Goal: Information Seeking & Learning: Learn about a topic

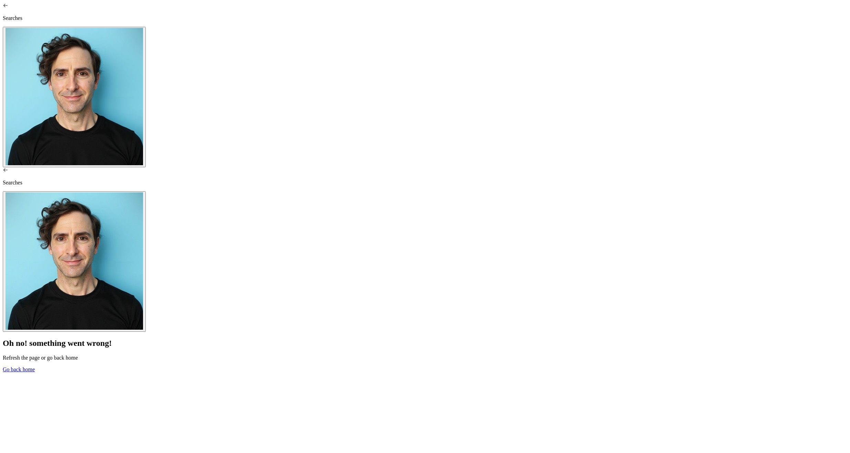
click at [35, 367] on link "Go back home" at bounding box center [19, 370] width 32 height 6
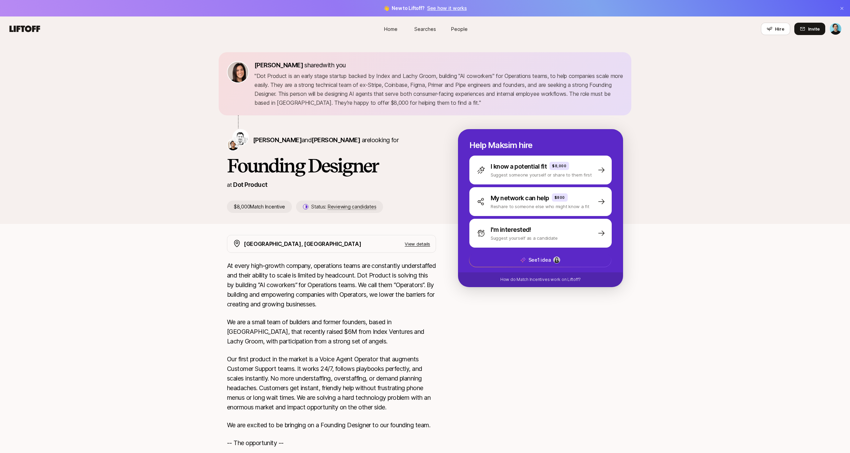
click at [414, 29] on link "Searches" at bounding box center [425, 29] width 34 height 13
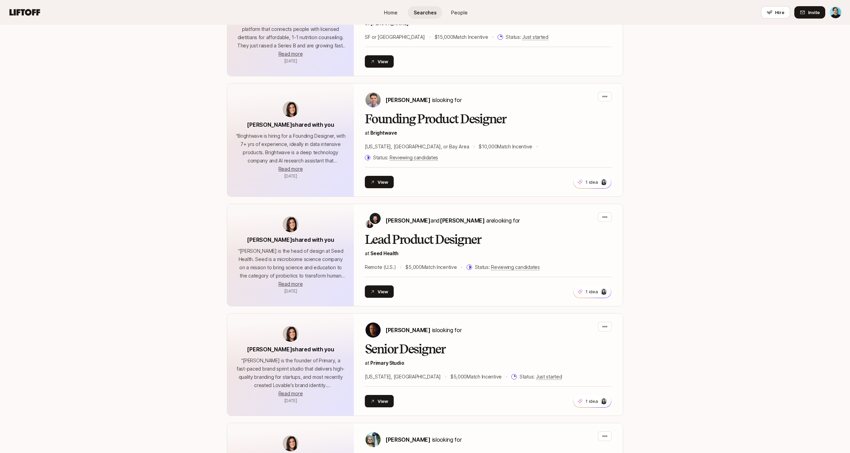
scroll to position [559, 0]
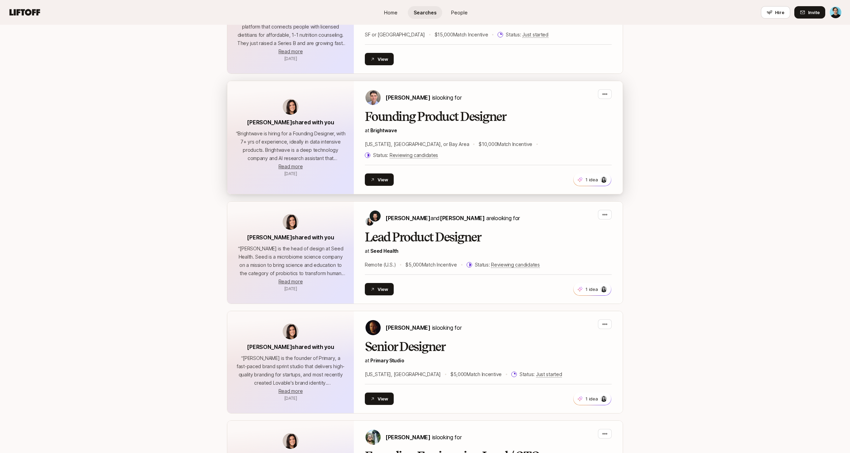
click at [425, 119] on h2 "Founding Product Designer" at bounding box center [488, 117] width 247 height 14
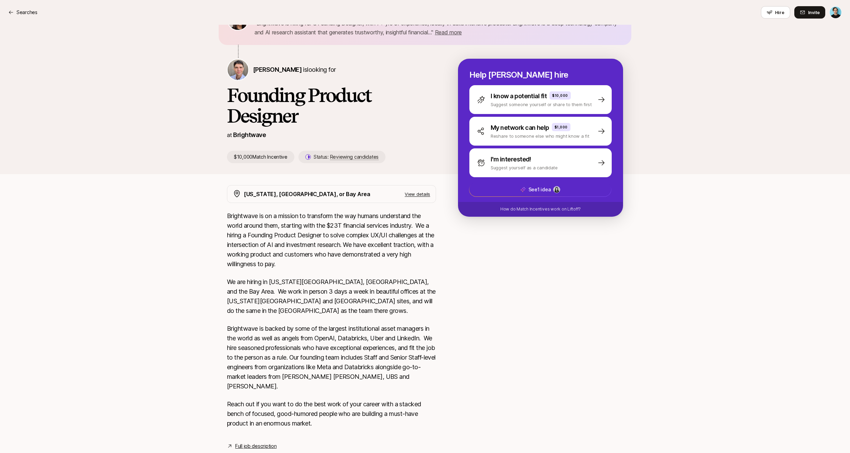
scroll to position [53, 0]
click at [254, 442] on link "Full job description" at bounding box center [255, 446] width 41 height 8
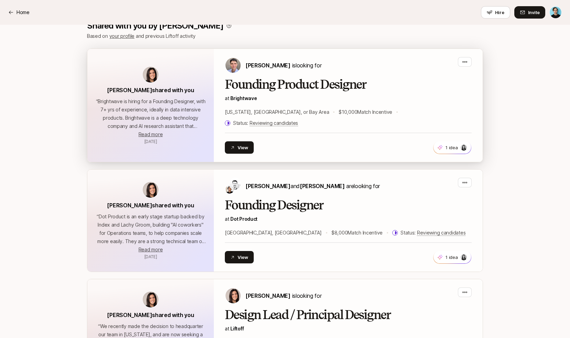
scroll to position [153, 0]
click at [330, 89] on h2 "Founding Product Designer" at bounding box center [348, 85] width 247 height 14
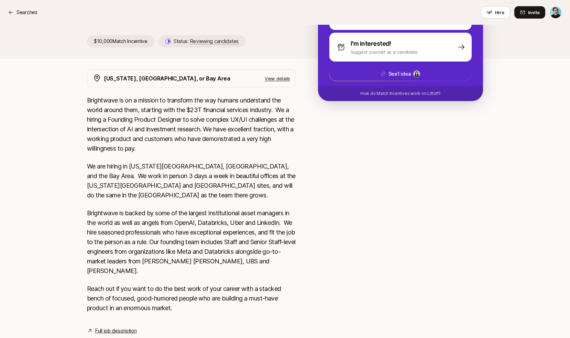
scroll to position [168, 0]
click at [123, 327] on link "Full job description" at bounding box center [115, 331] width 41 height 8
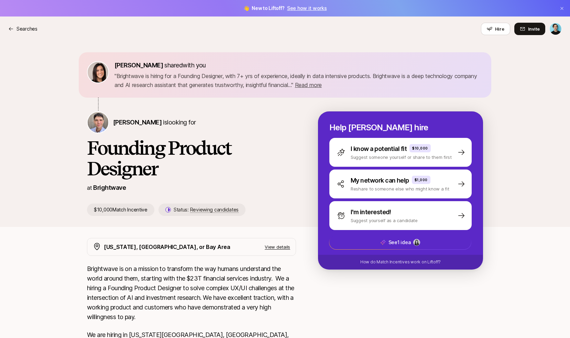
scroll to position [0, 0]
click at [25, 29] on p "Searches" at bounding box center [27, 29] width 21 height 8
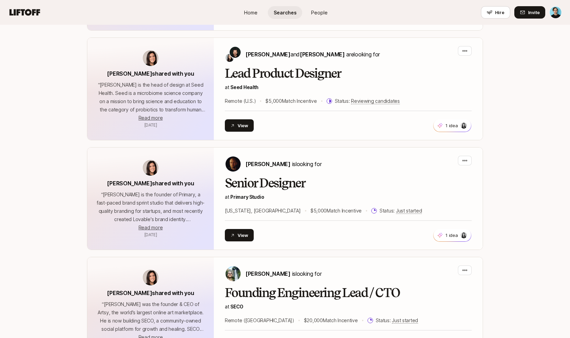
scroll to position [723, 0]
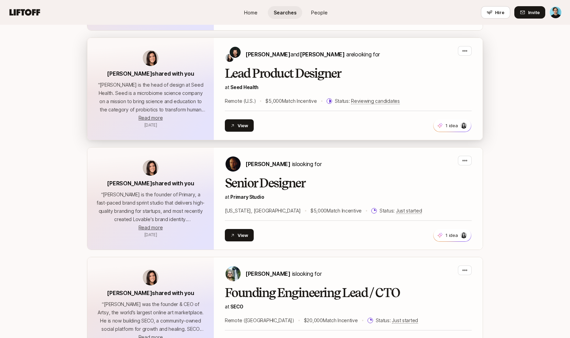
click at [156, 70] on span "[PERSON_NAME] shared with you" at bounding box center [150, 73] width 87 height 7
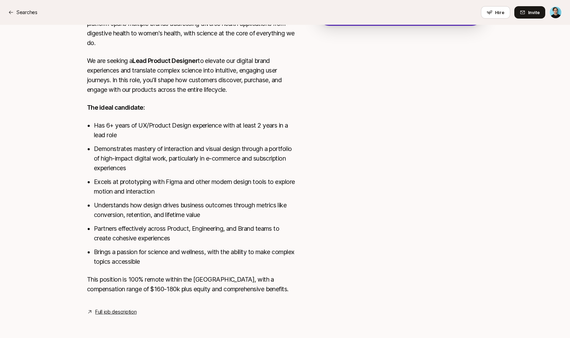
scroll to position [244, 0]
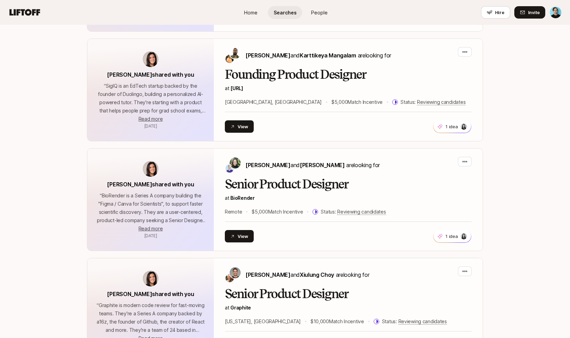
scroll to position [1161, 0]
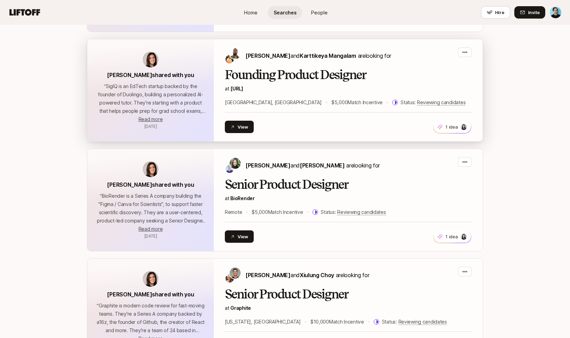
click at [260, 68] on h2 "Founding Product Designer" at bounding box center [348, 75] width 247 height 14
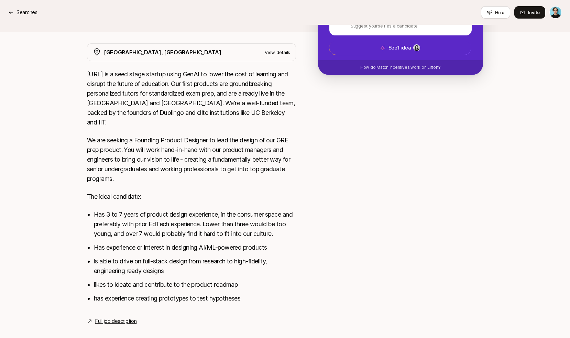
scroll to position [194, 0]
click at [120, 317] on link "Full job description" at bounding box center [115, 321] width 41 height 8
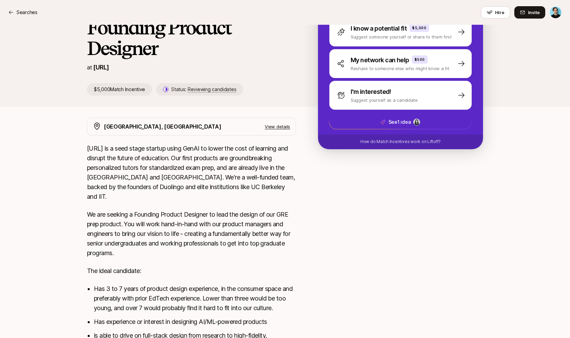
scroll to position [35, 0]
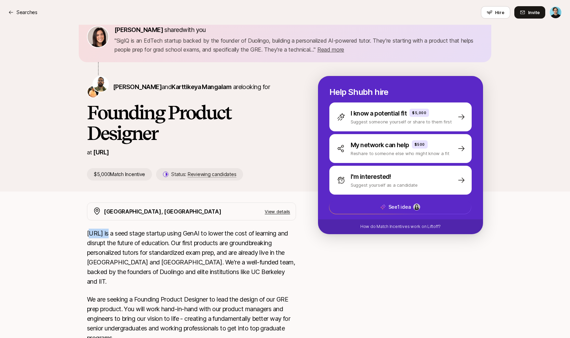
drag, startPoint x: 90, startPoint y: 233, endPoint x: 107, endPoint y: 233, distance: 17.2
click at [107, 233] on p "[URL] is a seed stage startup using GenAI to lower the cost of learning and dis…" at bounding box center [191, 258] width 209 height 58
click at [89, 232] on p "[URL] is a seed stage startup using GenAI to lower the cost of learning and dis…" at bounding box center [191, 258] width 209 height 58
drag, startPoint x: 94, startPoint y: 233, endPoint x: 107, endPoint y: 232, distance: 13.8
click at [107, 232] on p "[URL] is a seed stage startup using GenAI to lower the cost of learning and dis…" at bounding box center [191, 258] width 209 height 58
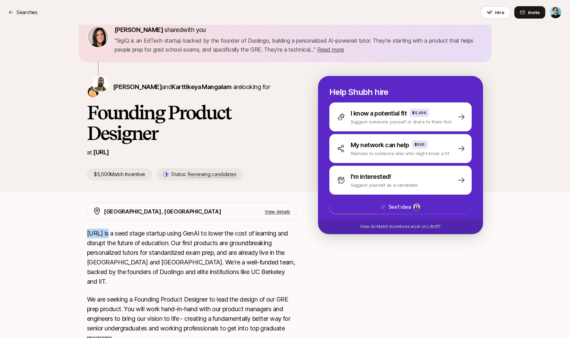
copy p "[URL]"
click at [27, 10] on p "Searches" at bounding box center [27, 12] width 21 height 8
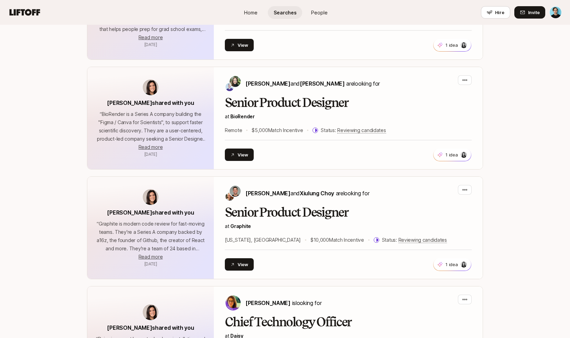
scroll to position [1243, 0]
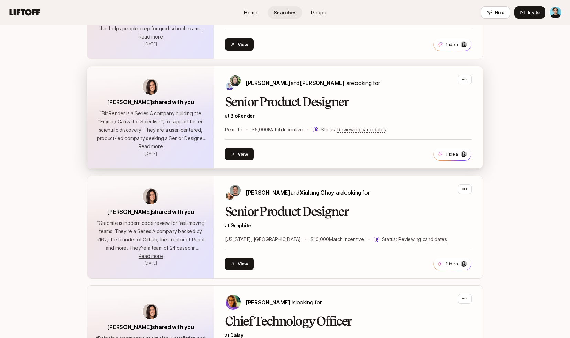
click at [117, 110] on p "“ BioRender is a Series A company building the "Figma / Canva for Scientists", …" at bounding box center [151, 125] width 110 height 33
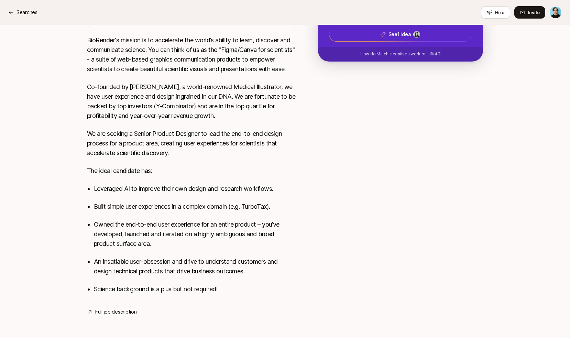
scroll to position [218, 0]
click at [127, 310] on link "Full job description" at bounding box center [115, 312] width 41 height 8
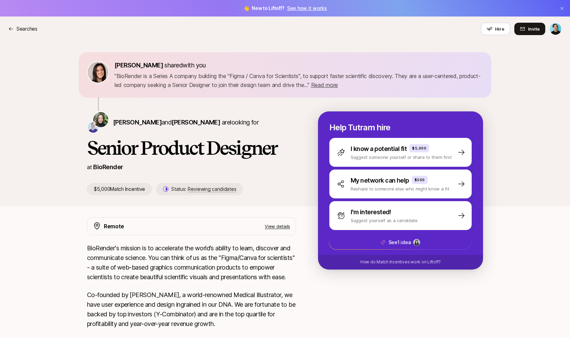
scroll to position [0, 0]
click at [112, 168] on link "BioRender" at bounding box center [108, 166] width 30 height 7
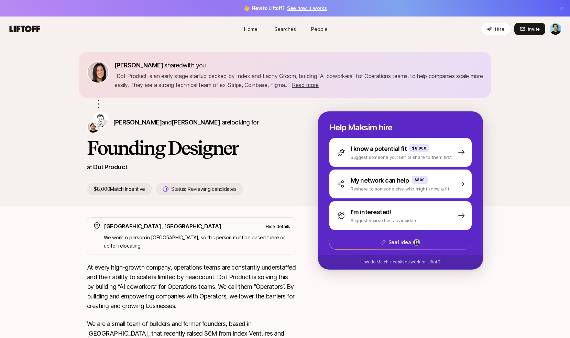
scroll to position [0, 0]
